Goal: Transaction & Acquisition: Purchase product/service

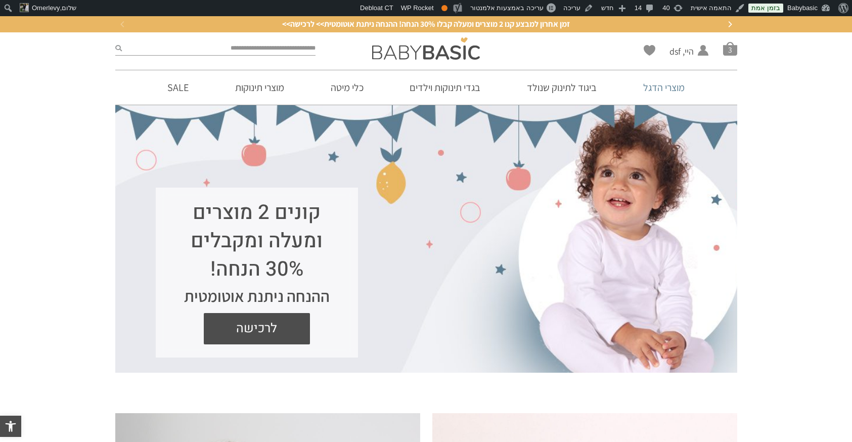
click at [666, 83] on link "מוצרי הדגל" at bounding box center [664, 87] width 72 height 34
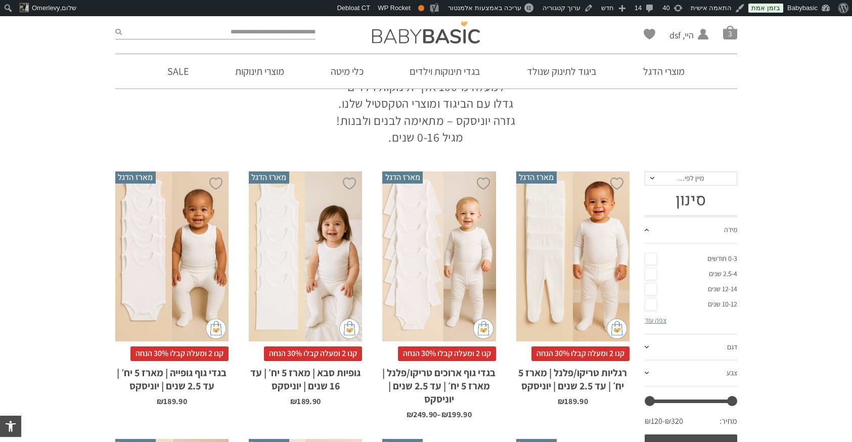
scroll to position [108, 0]
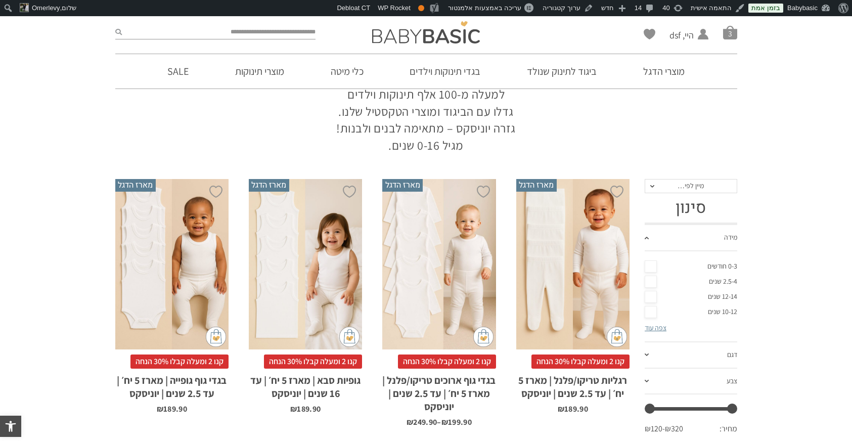
click at [548, 257] on div "x בחירת מידה 0-3m 3-6m 6-12m 12-18m 18-24m 24-30m בחירת סוג בד טריקו (עונת מעבר…" at bounding box center [572, 264] width 113 height 170
